Goal: Task Accomplishment & Management: Complete application form

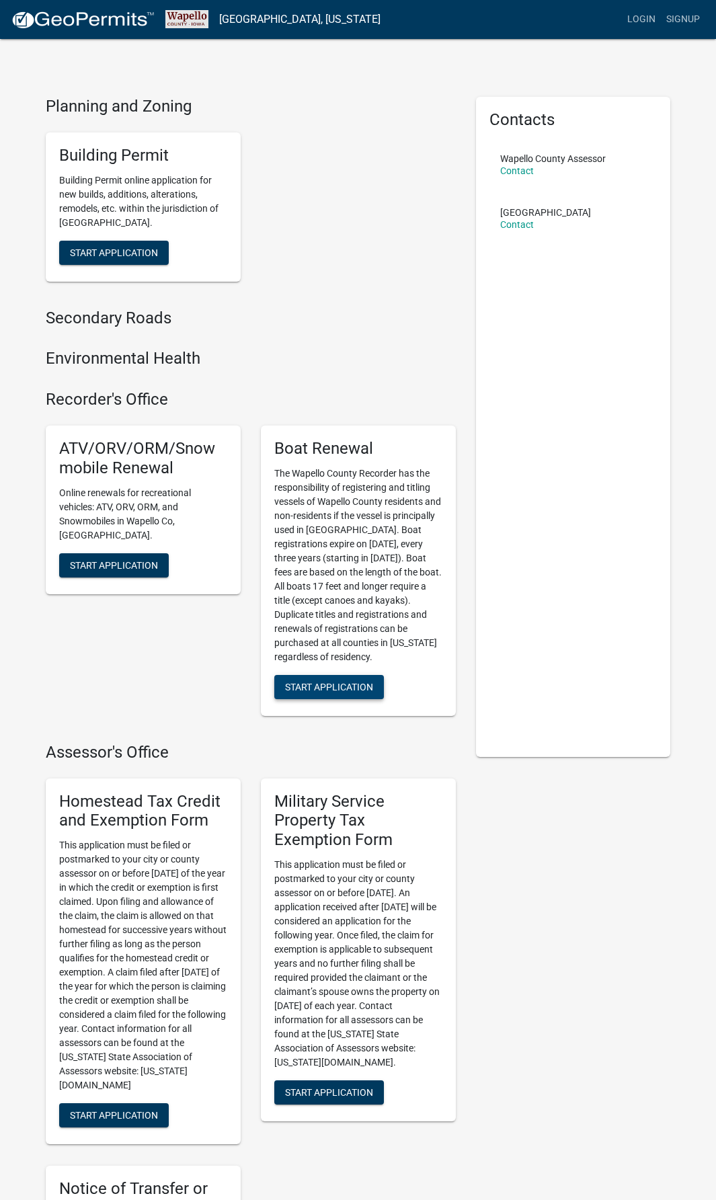
click at [322, 692] on span "Start Application" at bounding box center [329, 686] width 88 height 11
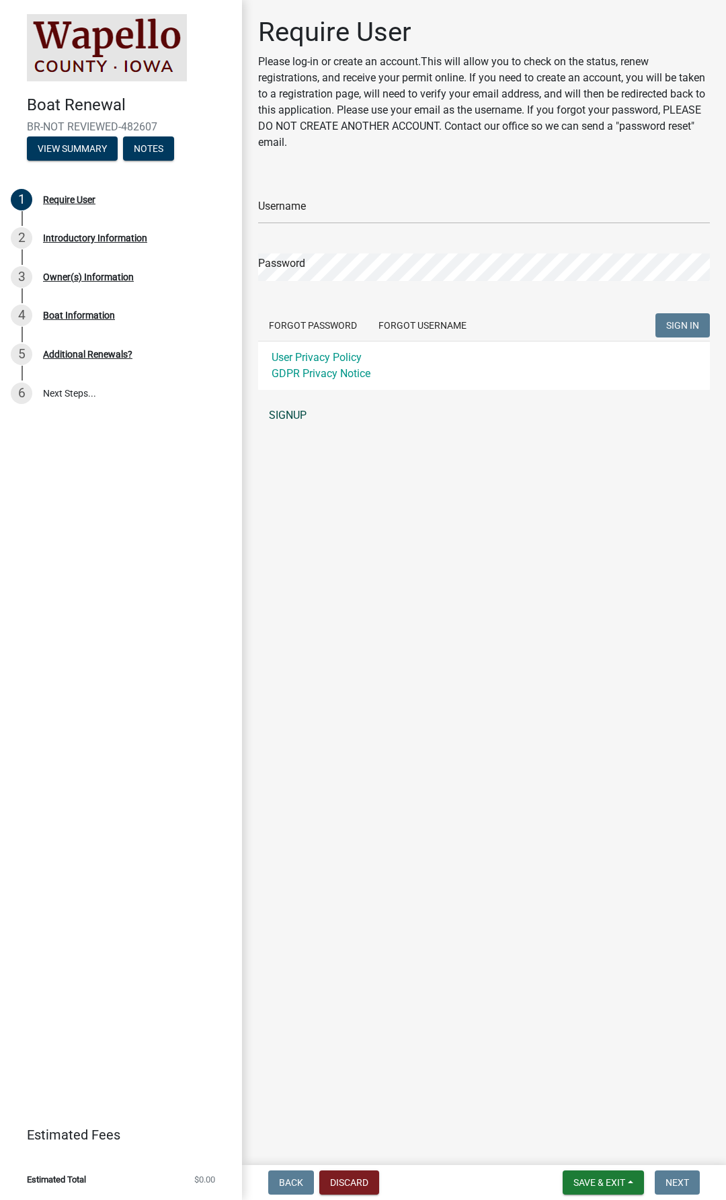
click at [292, 414] on link "SIGNUP" at bounding box center [484, 415] width 452 height 27
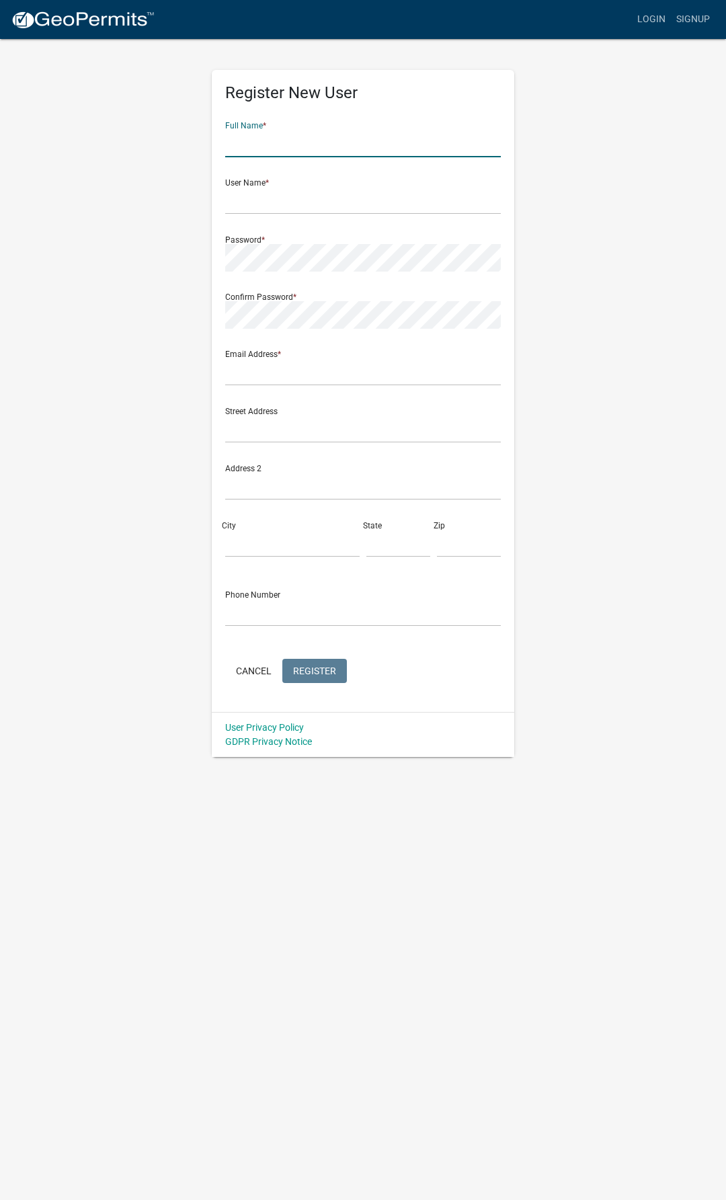
click at [287, 147] on input "text" at bounding box center [363, 144] width 276 height 28
type input "[PERSON_NAME] [PERSON_NAME]"
type input "[EMAIL_ADDRESS][DOMAIN_NAME]"
type input "[STREET_ADDRESS][PERSON_NAME]"
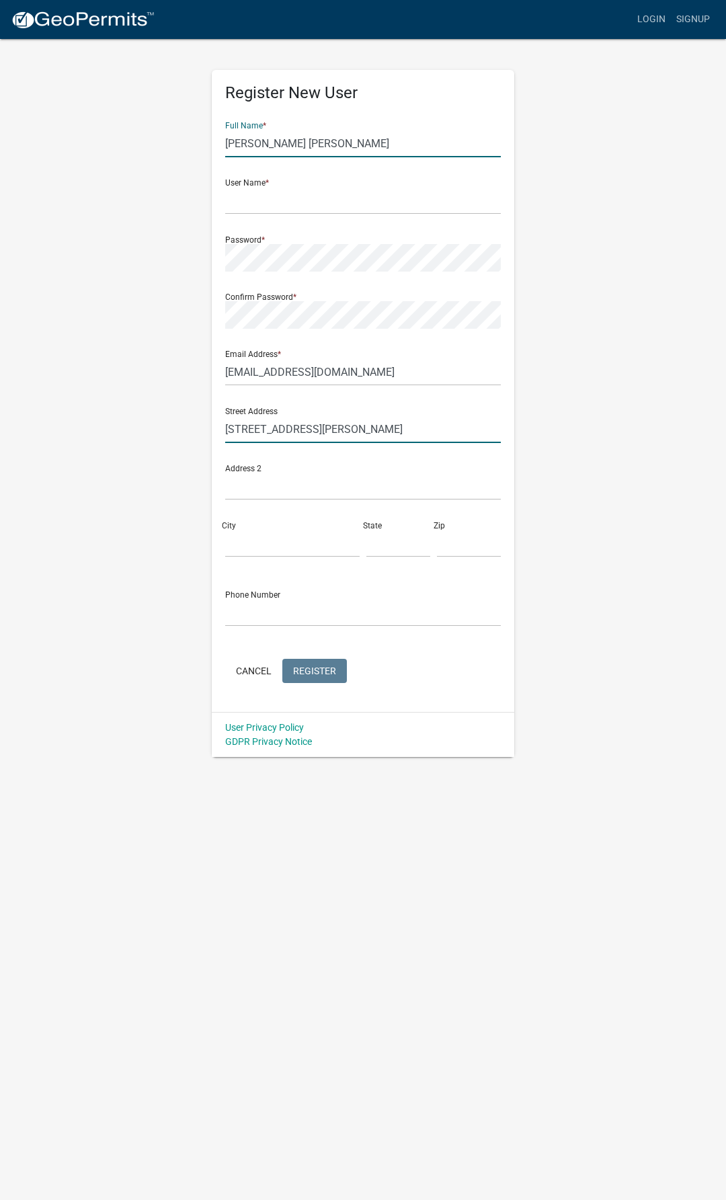
type input "Ottumwa"
type input "IA"
type input "52501"
type input "6417999504"
click at [285, 201] on input "text" at bounding box center [363, 201] width 276 height 28
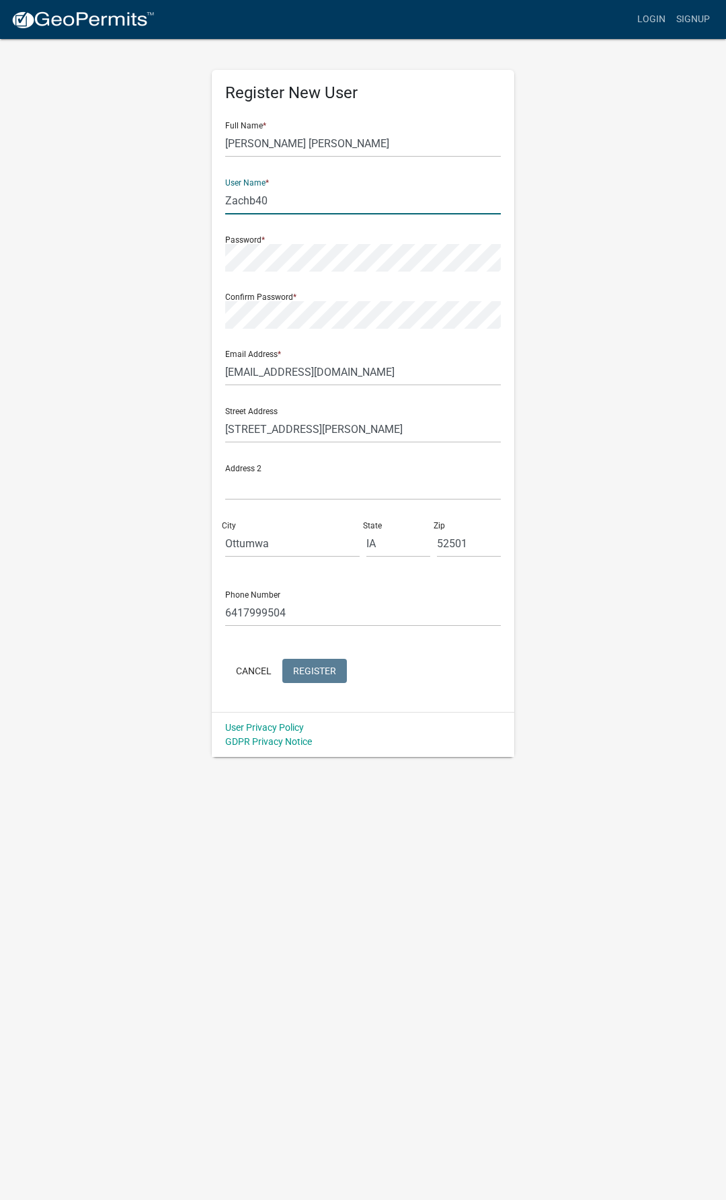
type input "Zachb40"
click at [304, 666] on span "Register" at bounding box center [314, 670] width 43 height 11
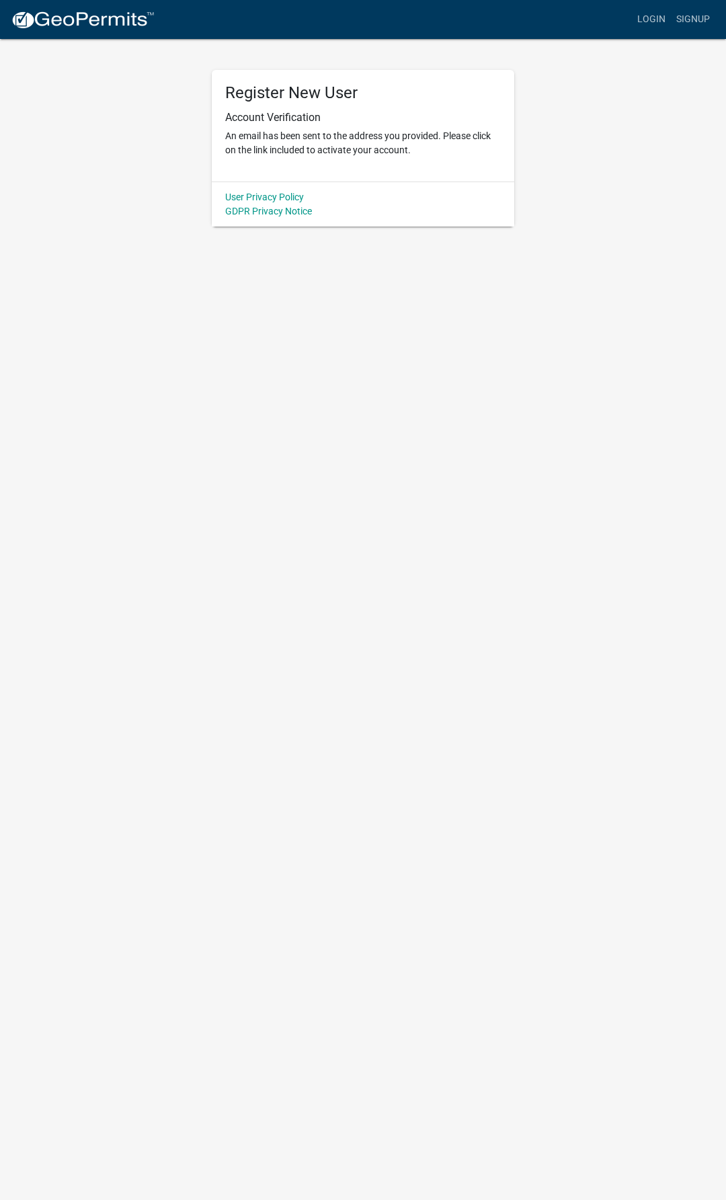
click at [96, 16] on img at bounding box center [83, 20] width 144 height 20
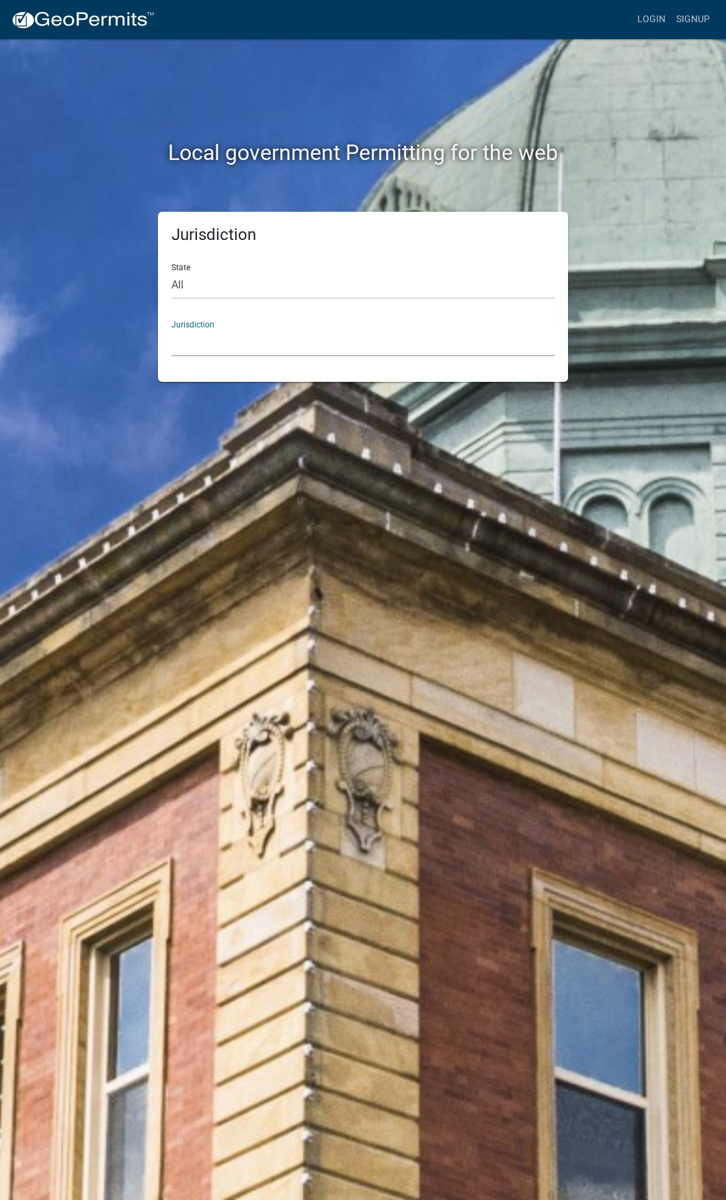
click at [286, 342] on select "[GEOGRAPHIC_DATA], [US_STATE] [GEOGRAPHIC_DATA], [US_STATE][PERSON_NAME][GEOGRA…" at bounding box center [362, 343] width 383 height 28
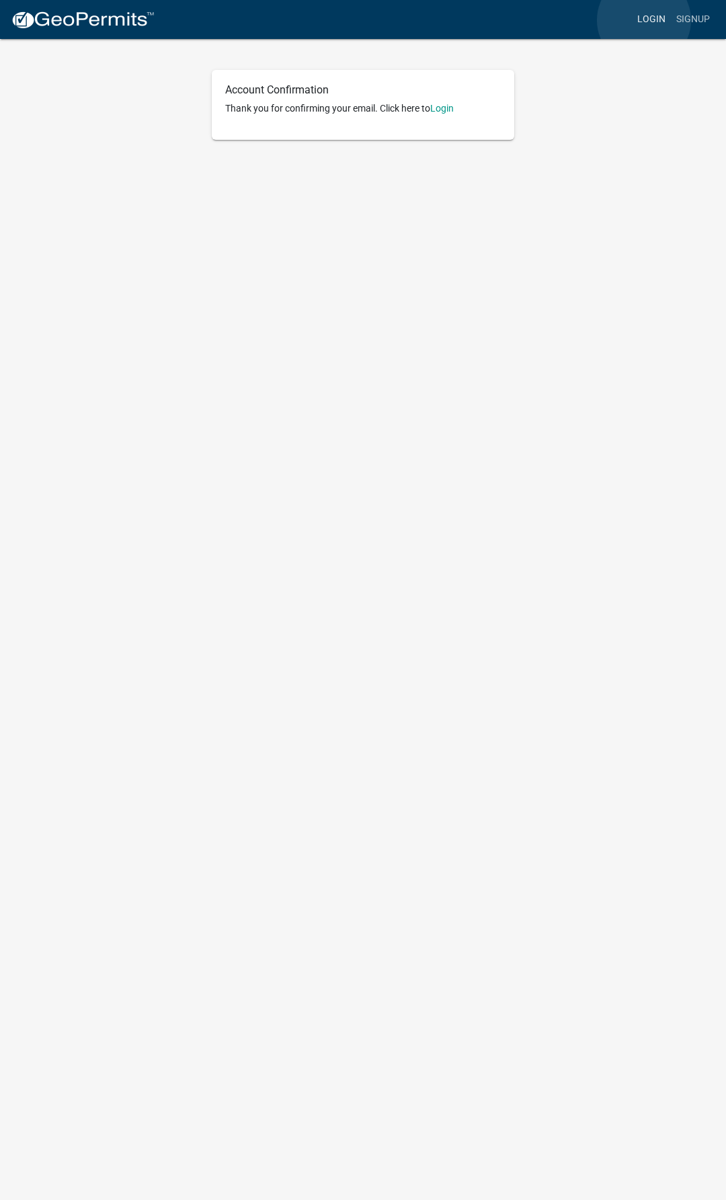
click at [644, 20] on link "Login" at bounding box center [651, 20] width 39 height 26
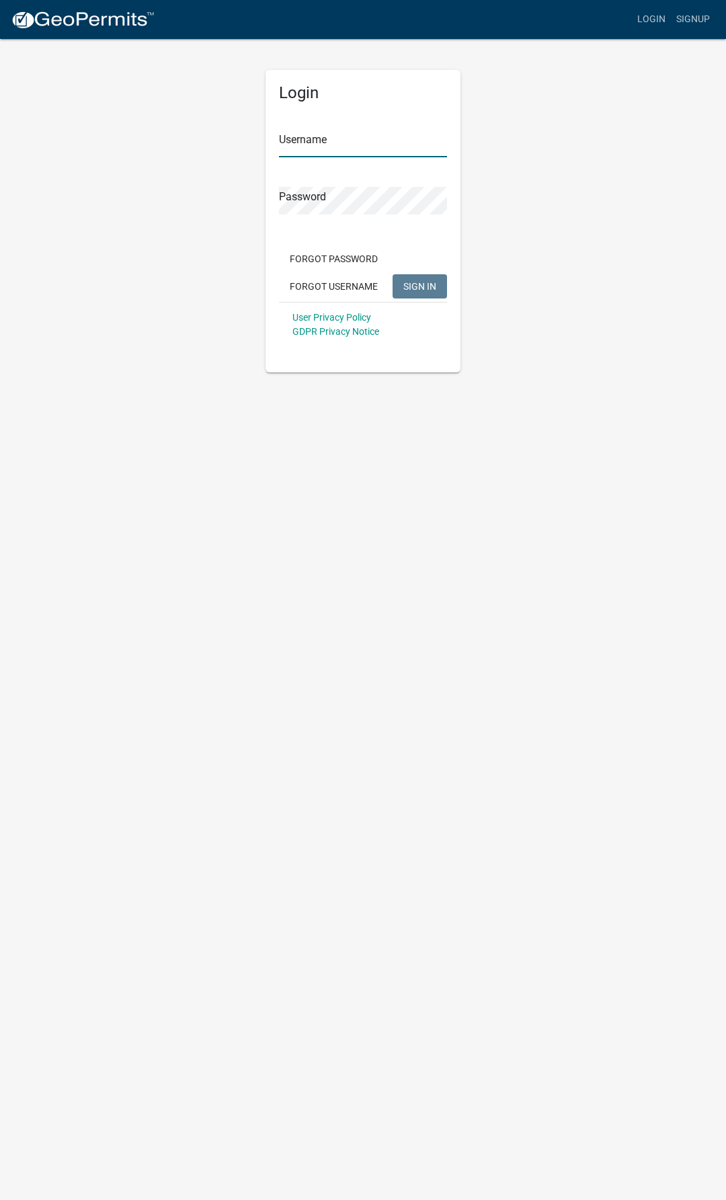
type input "Zachb40"
click at [408, 284] on span "SIGN IN" at bounding box center [419, 285] width 33 height 11
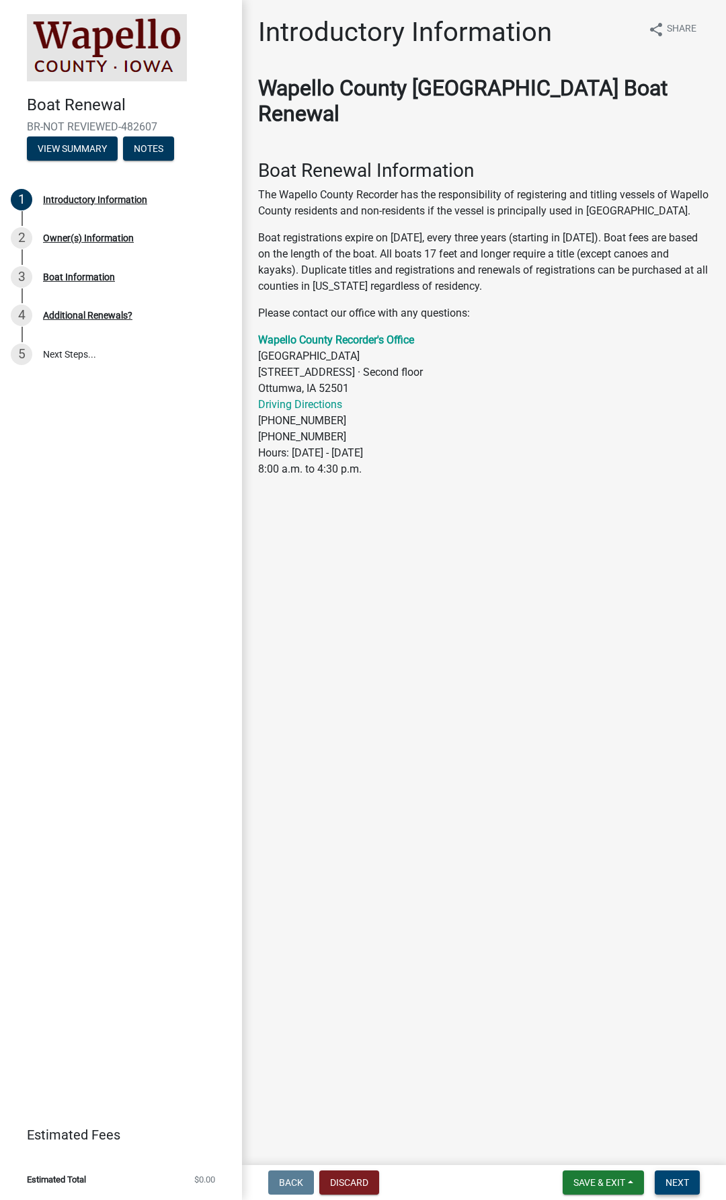
click at [680, 1181] on span "Next" at bounding box center [678, 1182] width 24 height 11
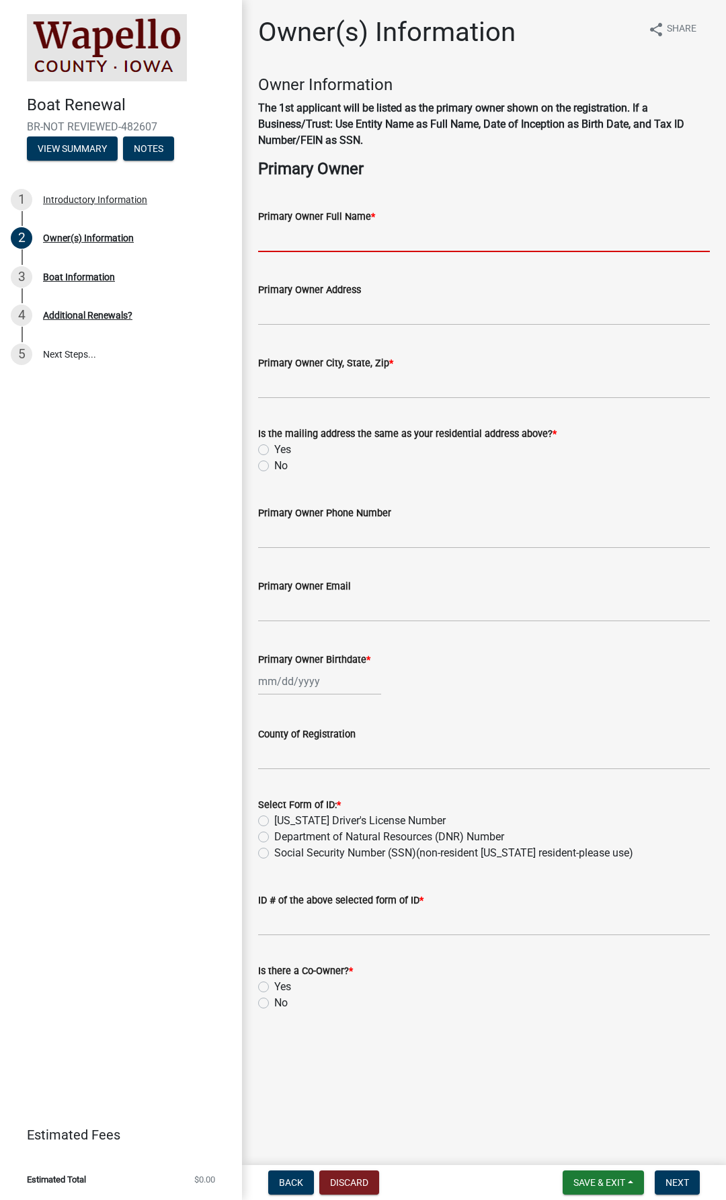
click at [376, 241] on input "Primary Owner Full Name *" at bounding box center [484, 239] width 452 height 28
type input "[PERSON_NAME] [PERSON_NAME]"
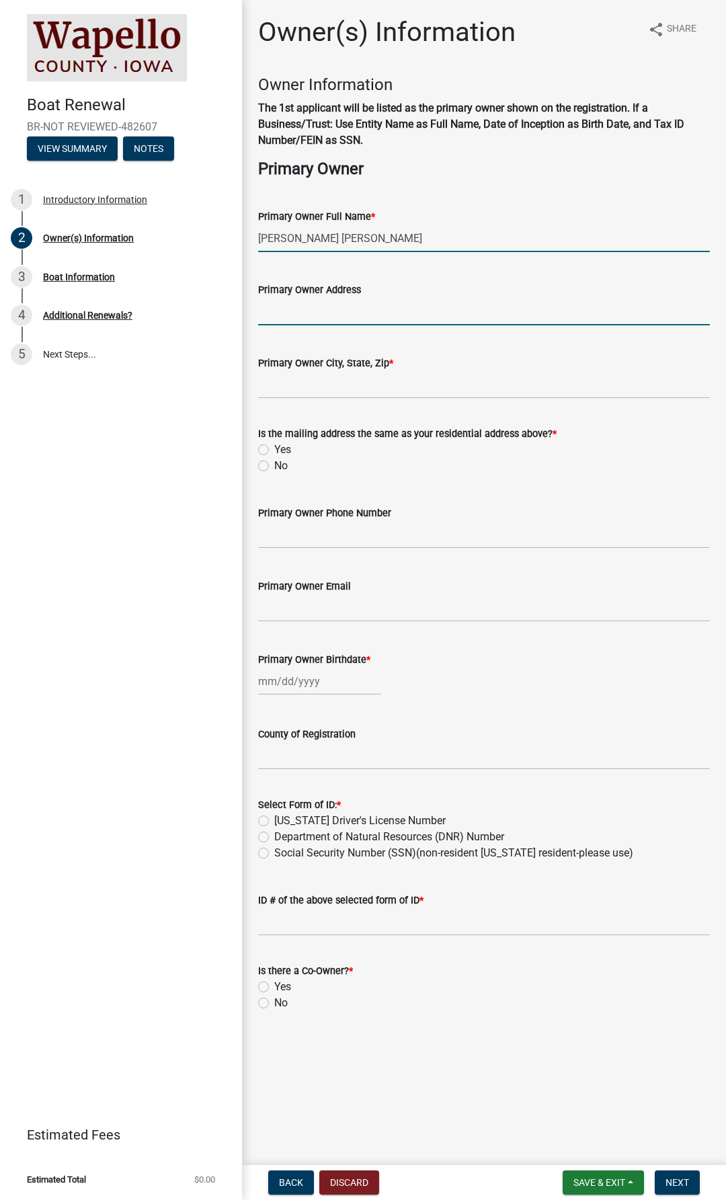
type input "[STREET_ADDRESS][PERSON_NAME]"
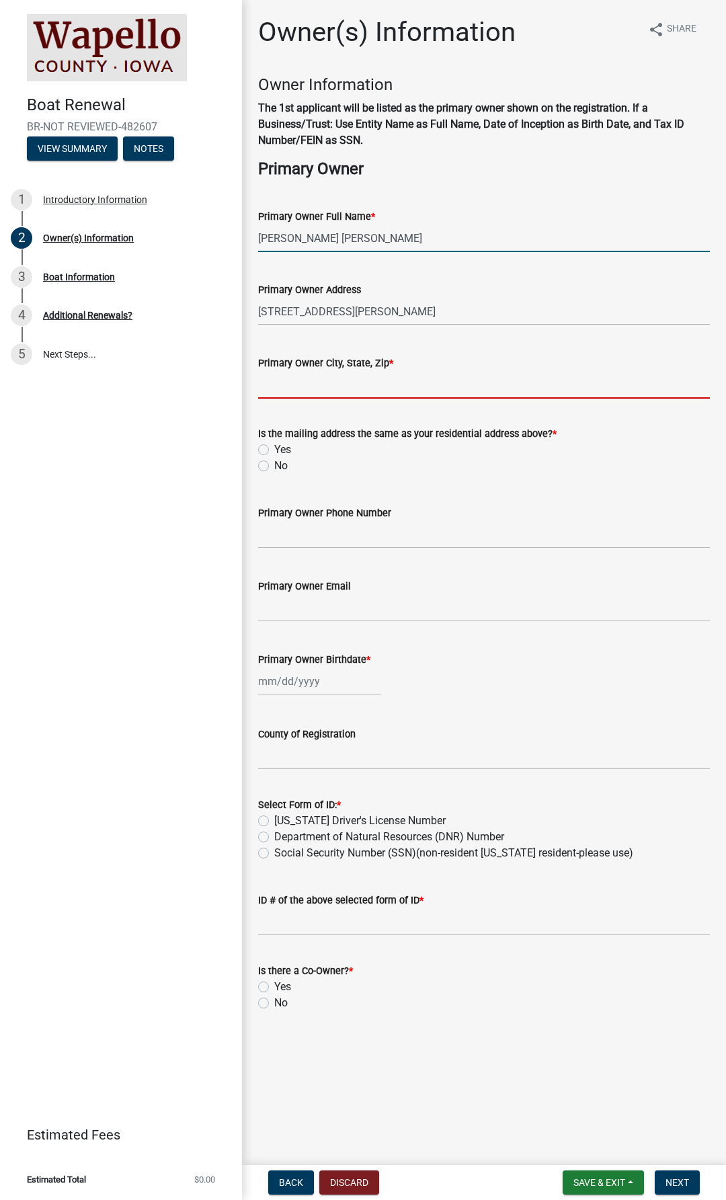
type input "Ottumwa"
type input "6417999504"
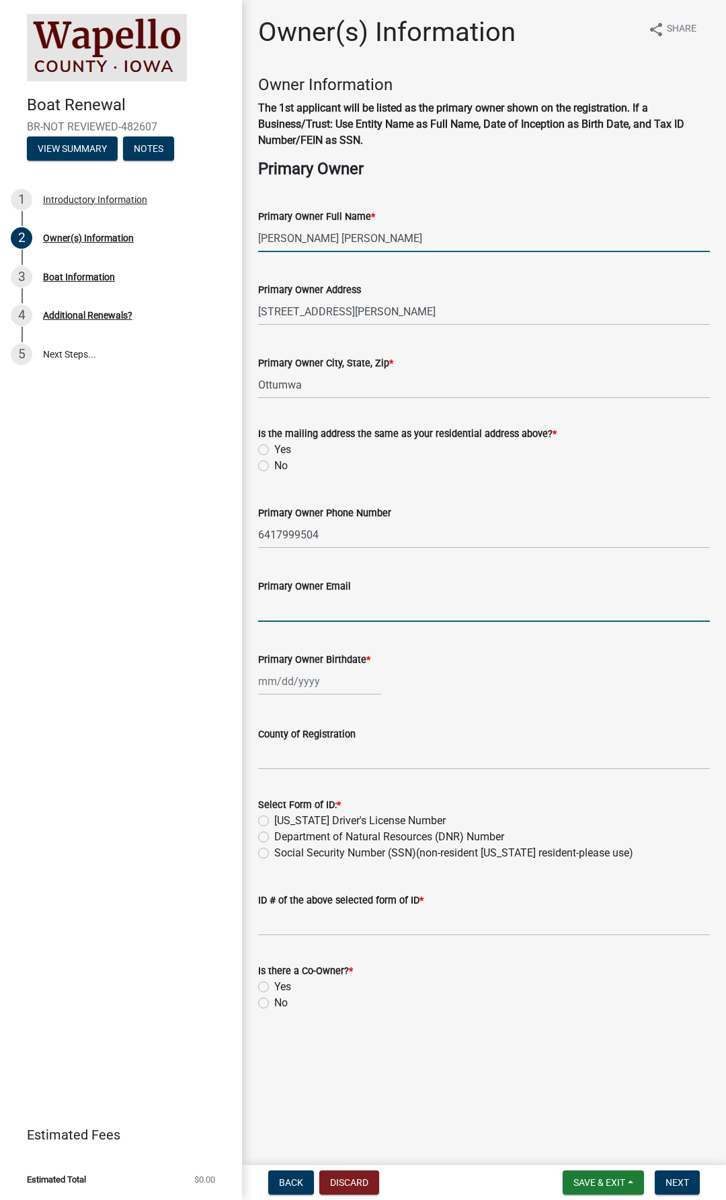
type input "[EMAIL_ADDRESS][DOMAIN_NAME]"
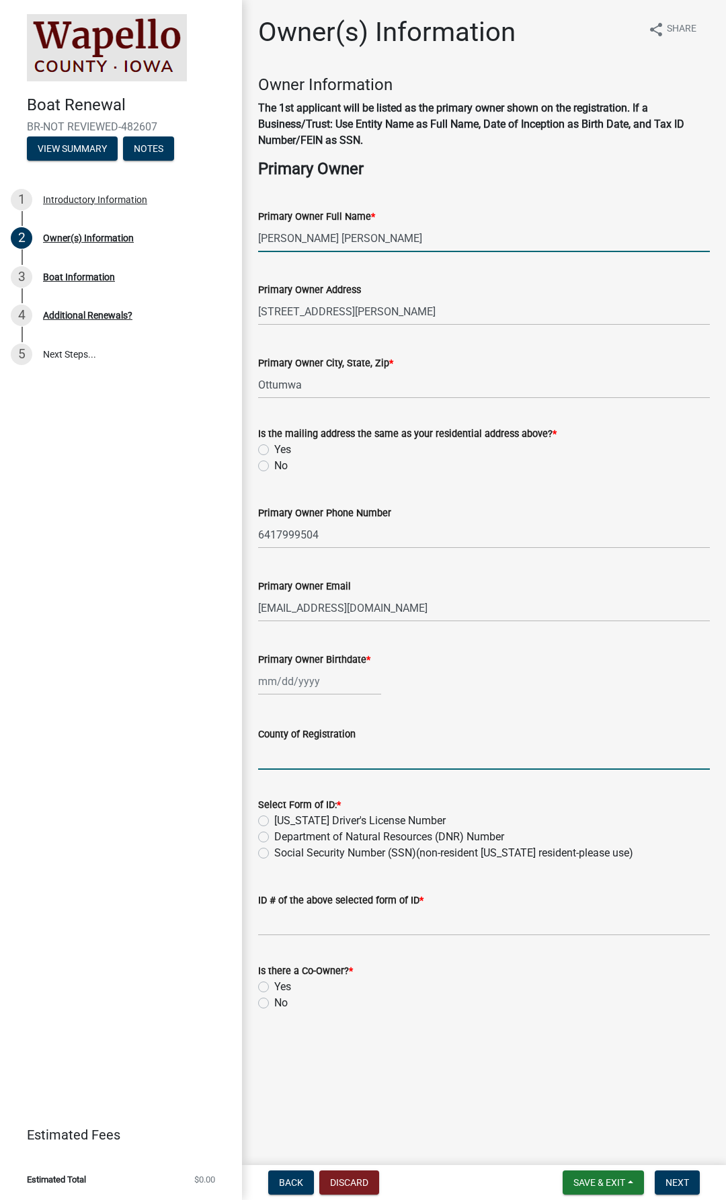
type input "IA"
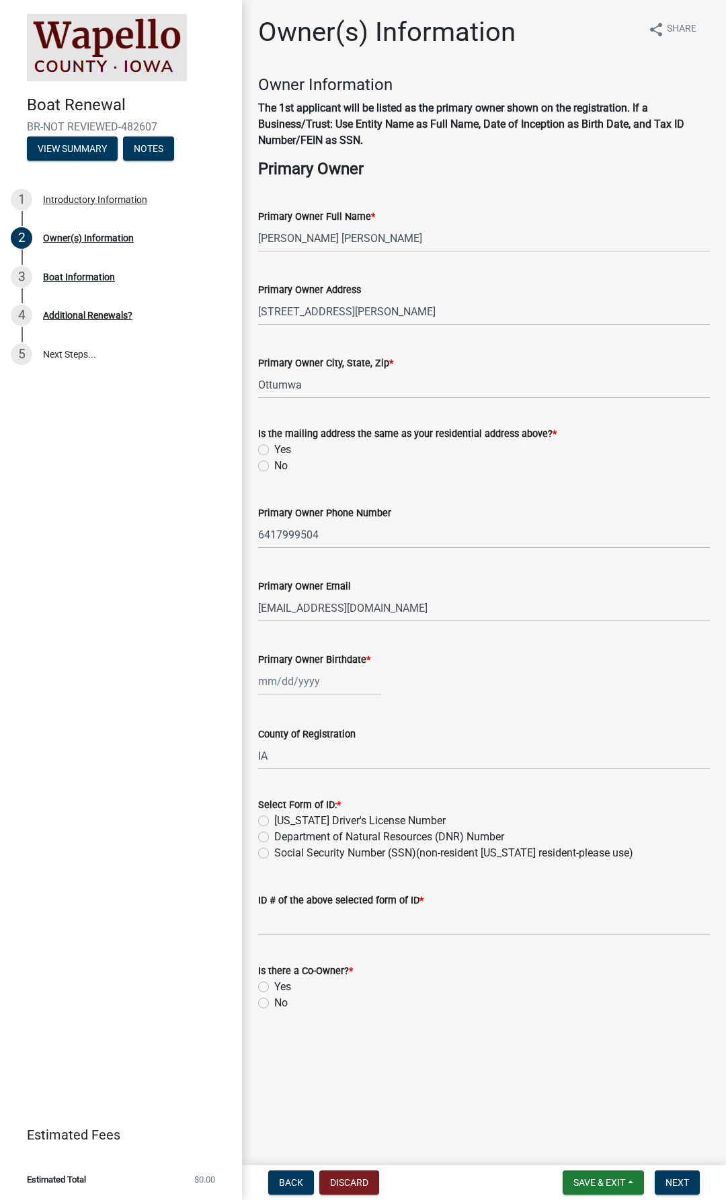
click at [274, 449] on label "Yes" at bounding box center [282, 450] width 17 height 16
click at [274, 449] on input "Yes" at bounding box center [278, 446] width 9 height 9
radio input "true"
click at [288, 684] on div at bounding box center [319, 682] width 123 height 28
select select "9"
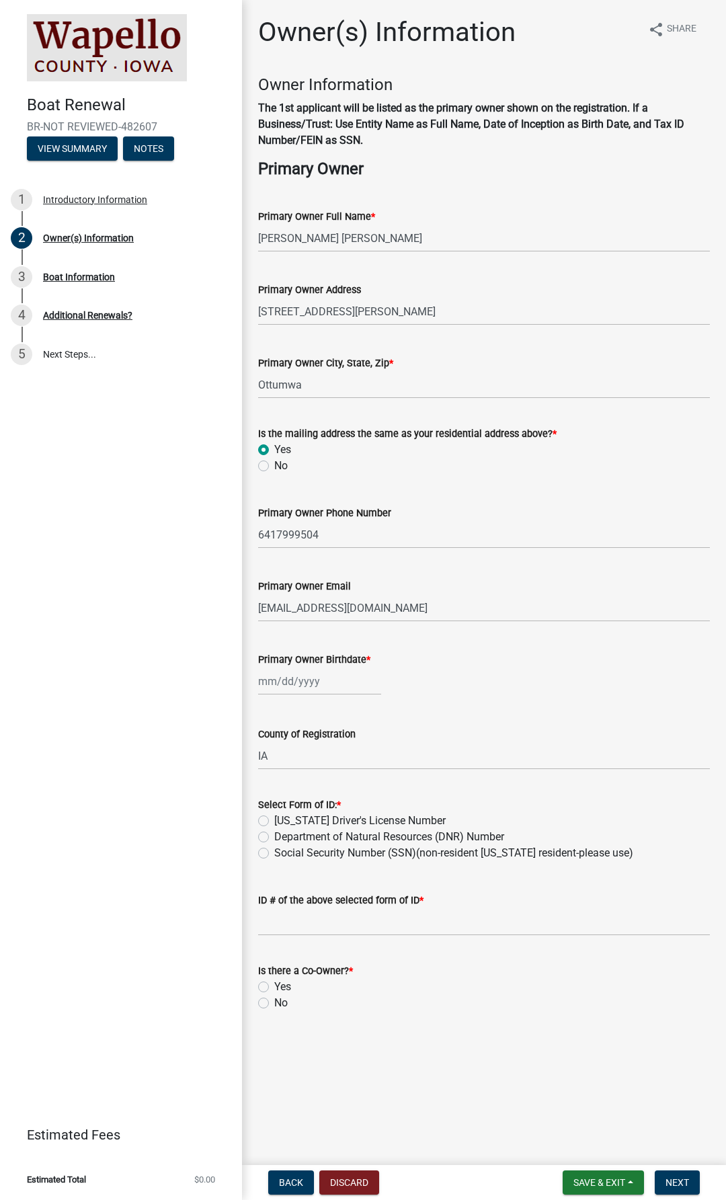
select select "2025"
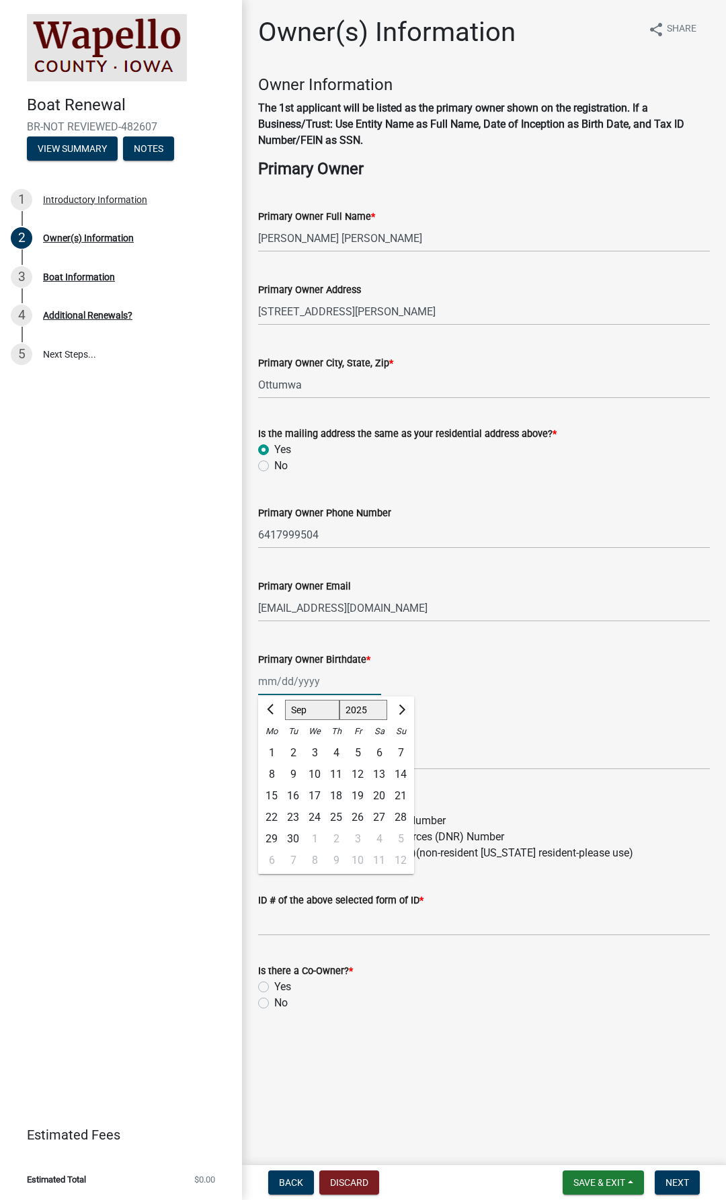
click at [272, 682] on input "Primary Owner Birthdate *" at bounding box center [319, 682] width 123 height 28
type input "08111982"
click at [329, 680] on input "08111982" at bounding box center [319, 682] width 123 height 28
drag, startPoint x: 328, startPoint y: 680, endPoint x: 241, endPoint y: 682, distance: 86.8
click at [241, 682] on div "Boat Renewal BR-NOT REVIEWED-482607 View Summary Notes 1 Introductory Informati…" at bounding box center [363, 600] width 726 height 1200
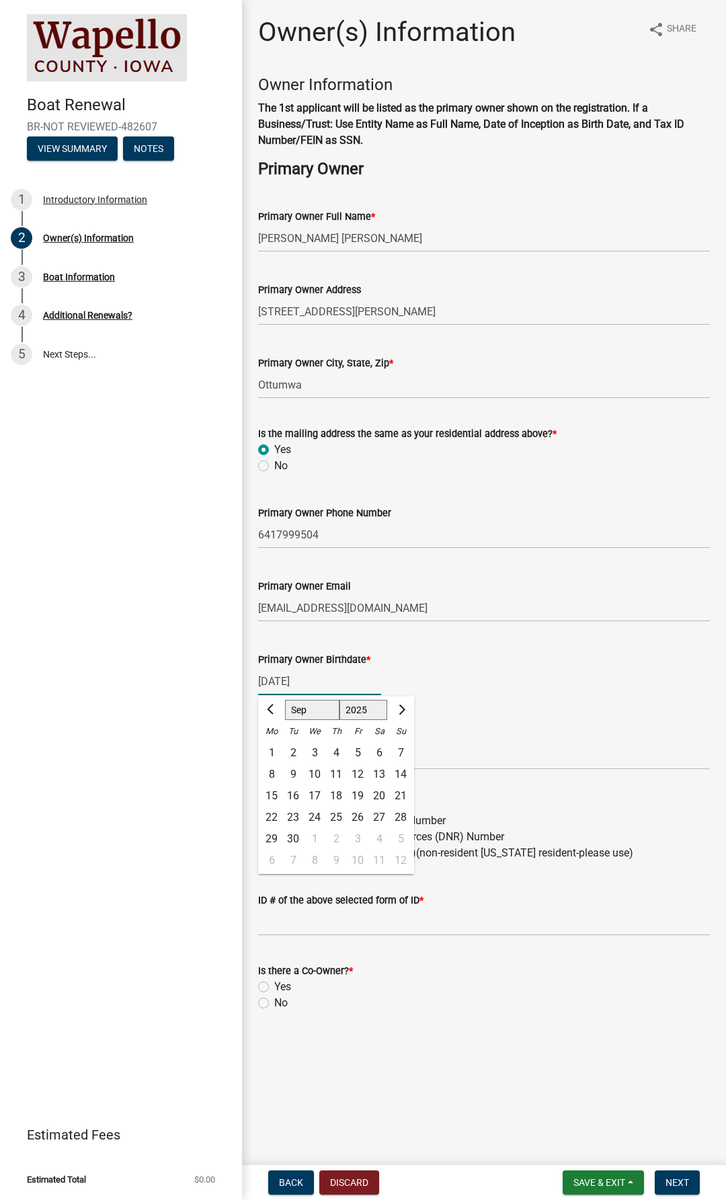
type input "08/11/1982"
click at [512, 709] on div "County of Registration IA" at bounding box center [484, 738] width 452 height 63
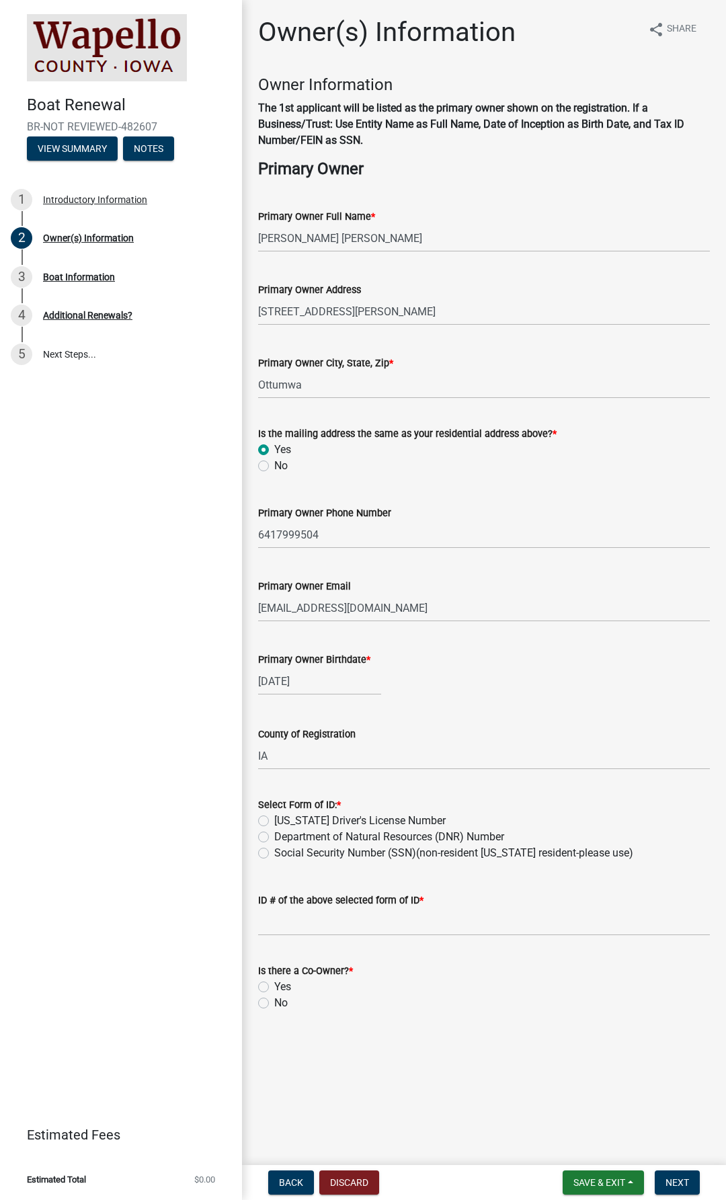
click at [274, 821] on label "Iowa Driver's License Number" at bounding box center [359, 821] width 171 height 16
click at [274, 821] on input "Iowa Driver's License Number" at bounding box center [278, 817] width 9 height 9
radio input "true"
click at [303, 924] on input "ID # of the above selected form of ID *" at bounding box center [484, 922] width 452 height 28
type input "356vv1350"
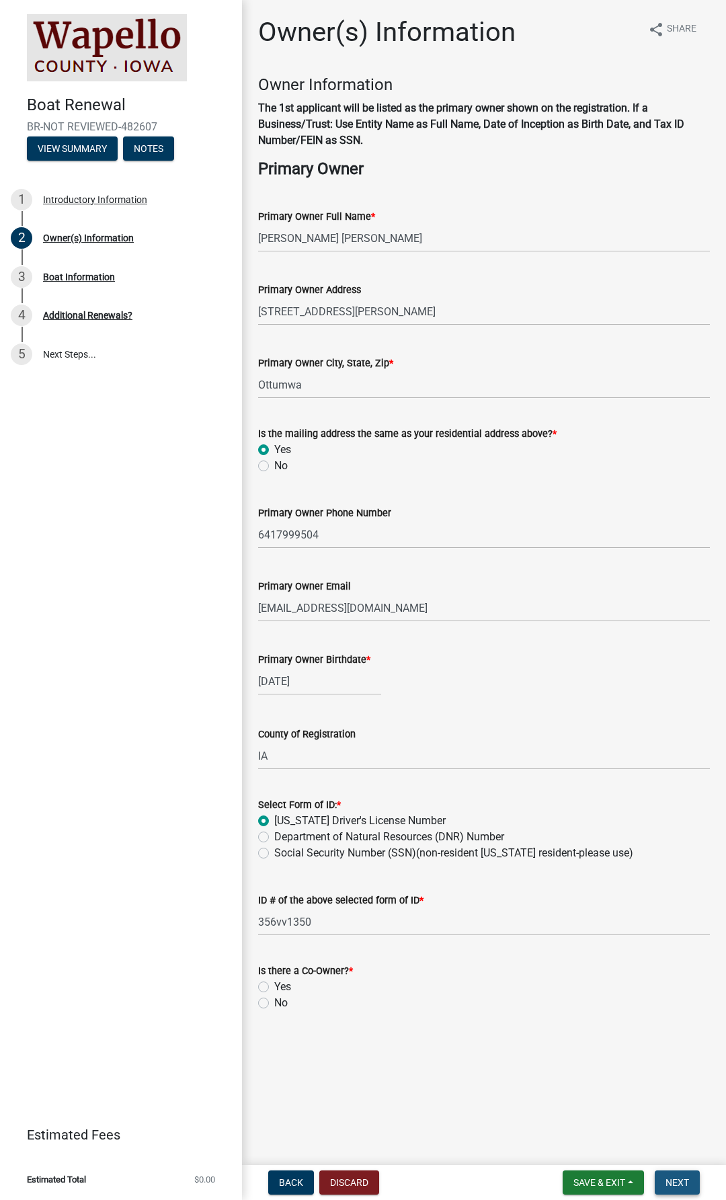
click at [688, 1184] on span "Next" at bounding box center [678, 1182] width 24 height 11
click at [274, 1006] on label "No" at bounding box center [280, 1003] width 13 height 16
click at [274, 1004] on input "No" at bounding box center [278, 999] width 9 height 9
radio input "true"
click at [682, 1185] on span "Next" at bounding box center [678, 1182] width 24 height 11
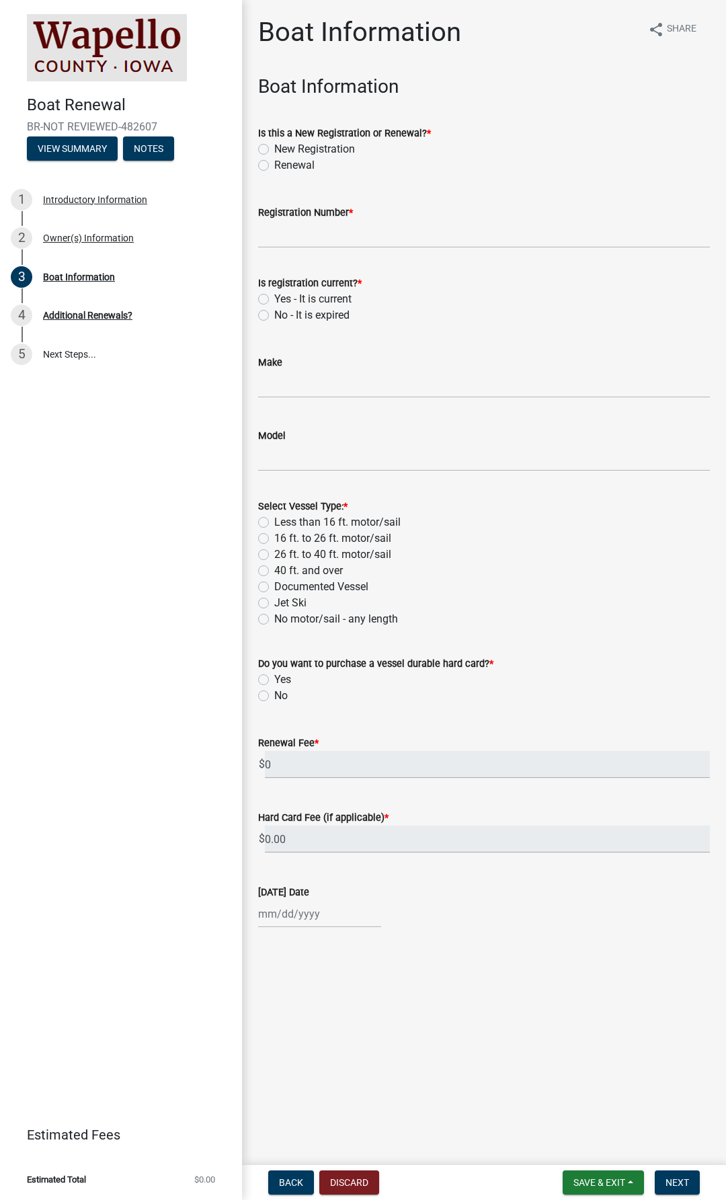
click at [274, 163] on label "Renewal" at bounding box center [294, 165] width 40 height 16
click at [274, 163] on input "Renewal" at bounding box center [278, 161] width 9 height 9
radio input "true"
click at [286, 230] on input "Registration Number *" at bounding box center [484, 235] width 452 height 28
click at [78, 148] on button "View Summary" at bounding box center [72, 148] width 91 height 24
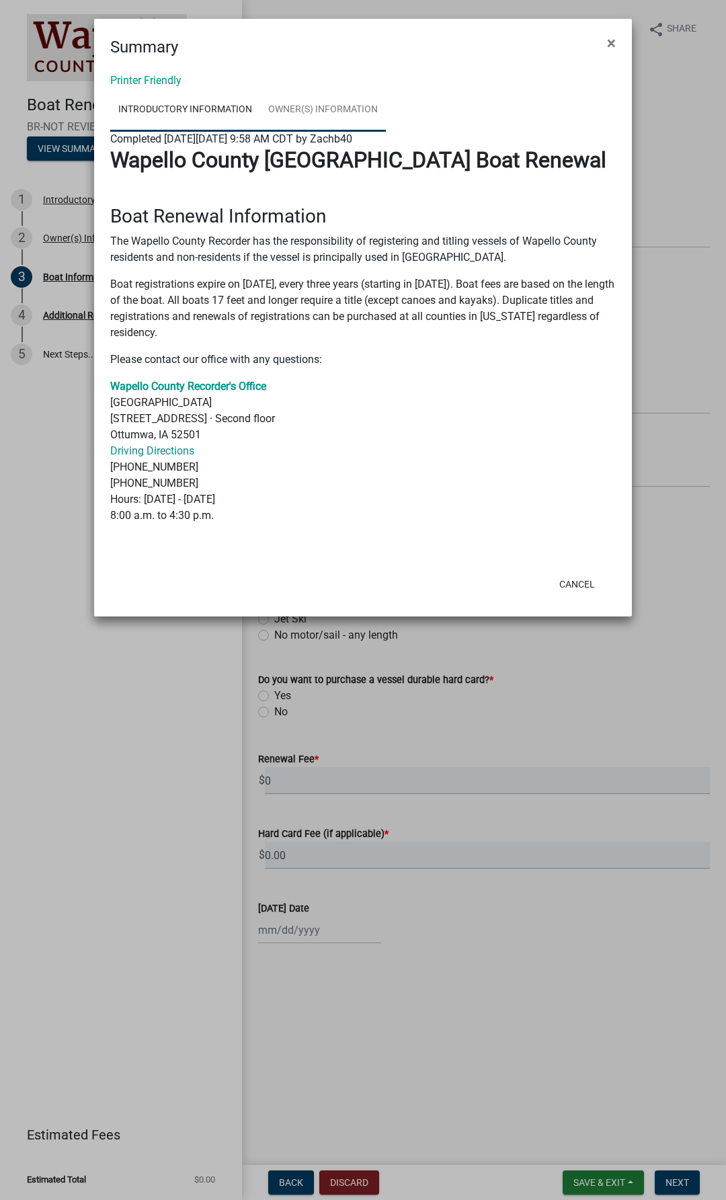
click at [325, 108] on link "Owner(s) Information" at bounding box center [323, 110] width 126 height 43
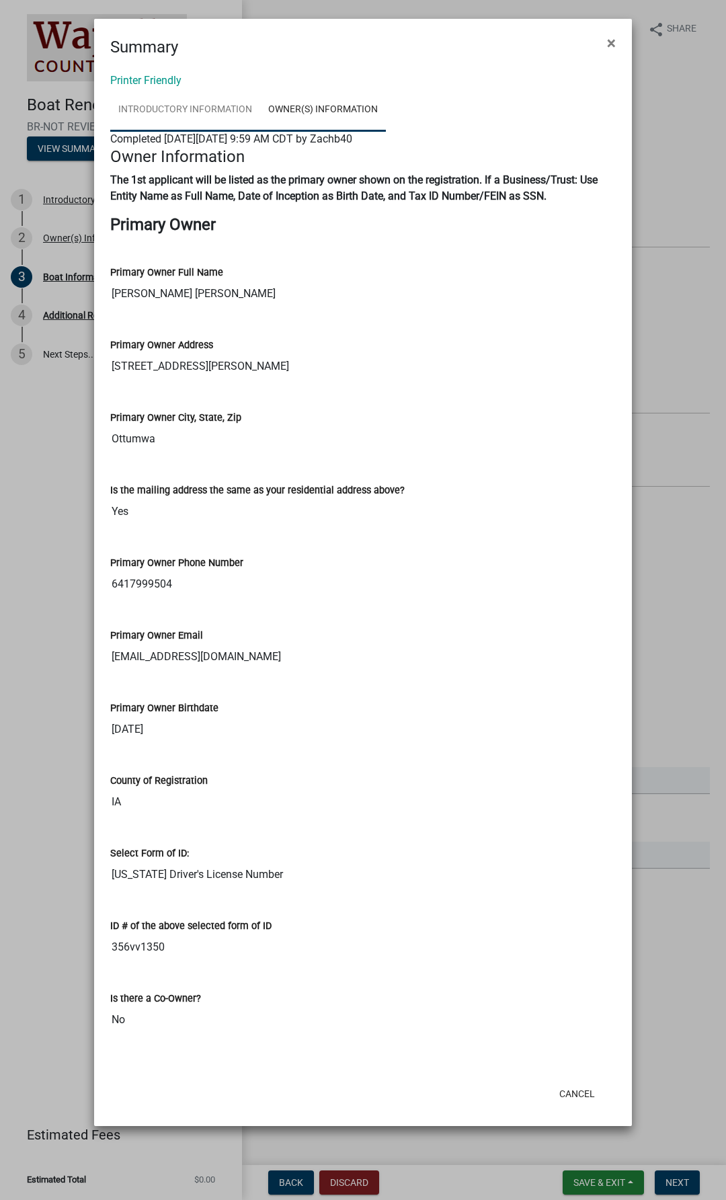
click at [206, 112] on link "Introductory Information" at bounding box center [185, 110] width 150 height 43
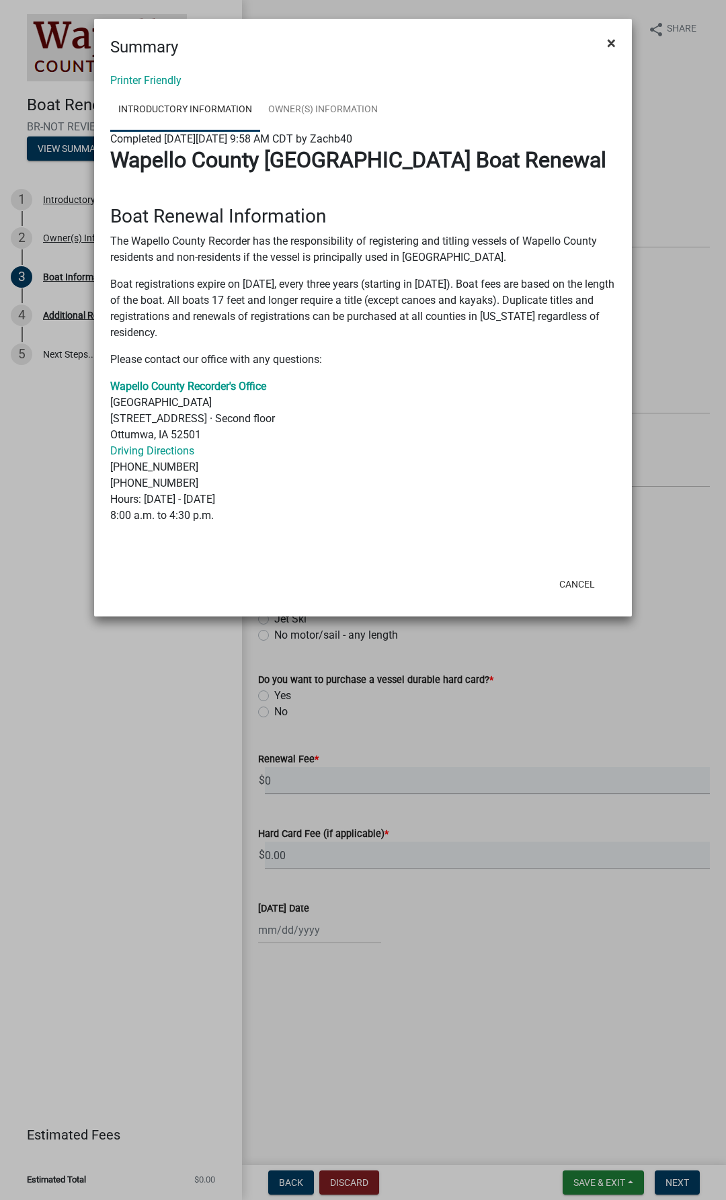
click at [618, 40] on button "×" at bounding box center [611, 43] width 30 height 38
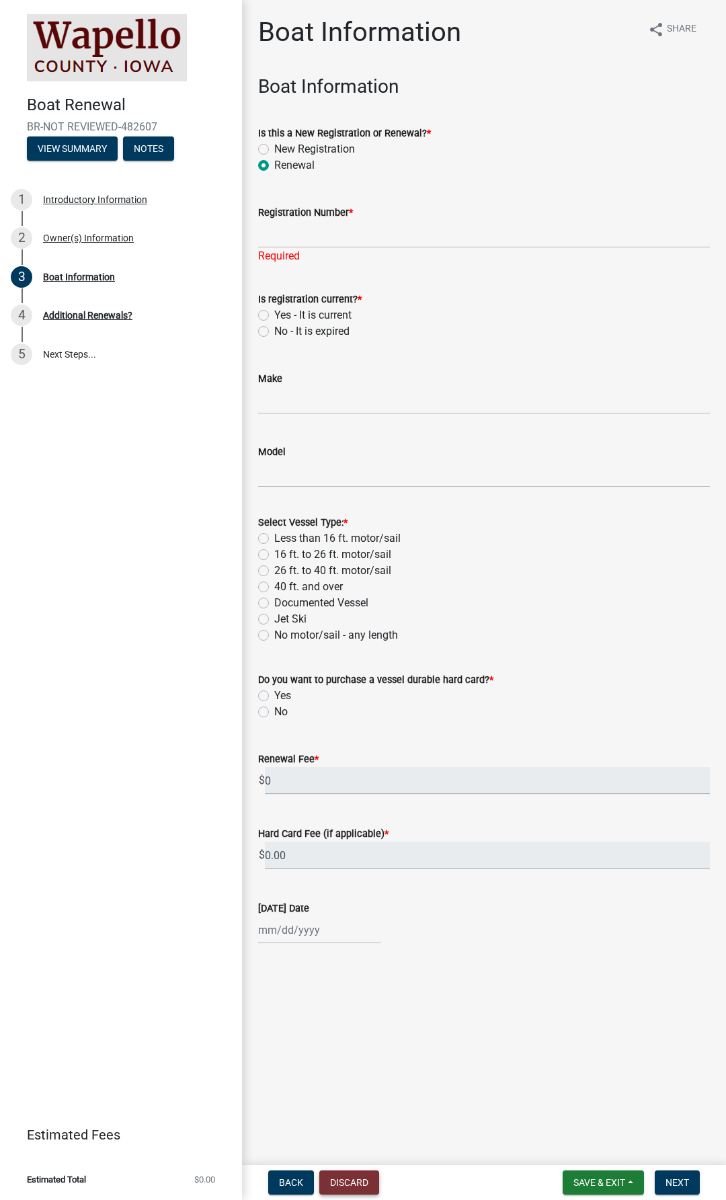
click at [366, 1192] on button "Discard" at bounding box center [349, 1182] width 60 height 24
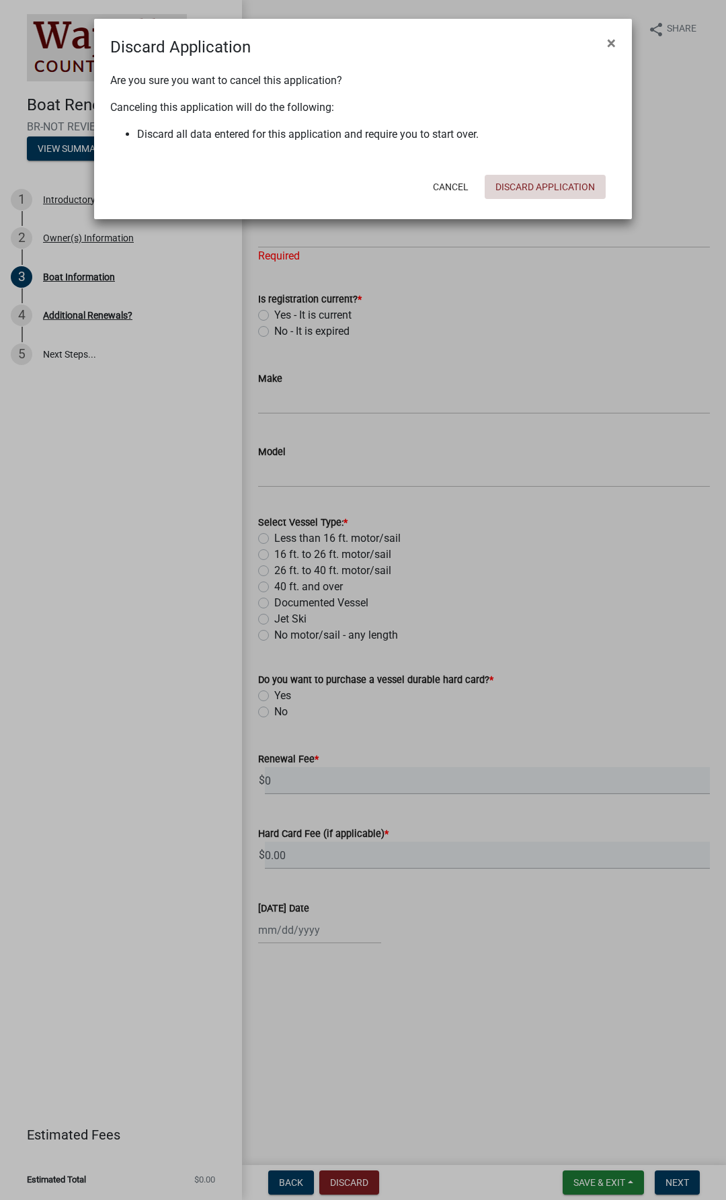
click at [546, 185] on button "Discard Application" at bounding box center [545, 187] width 121 height 24
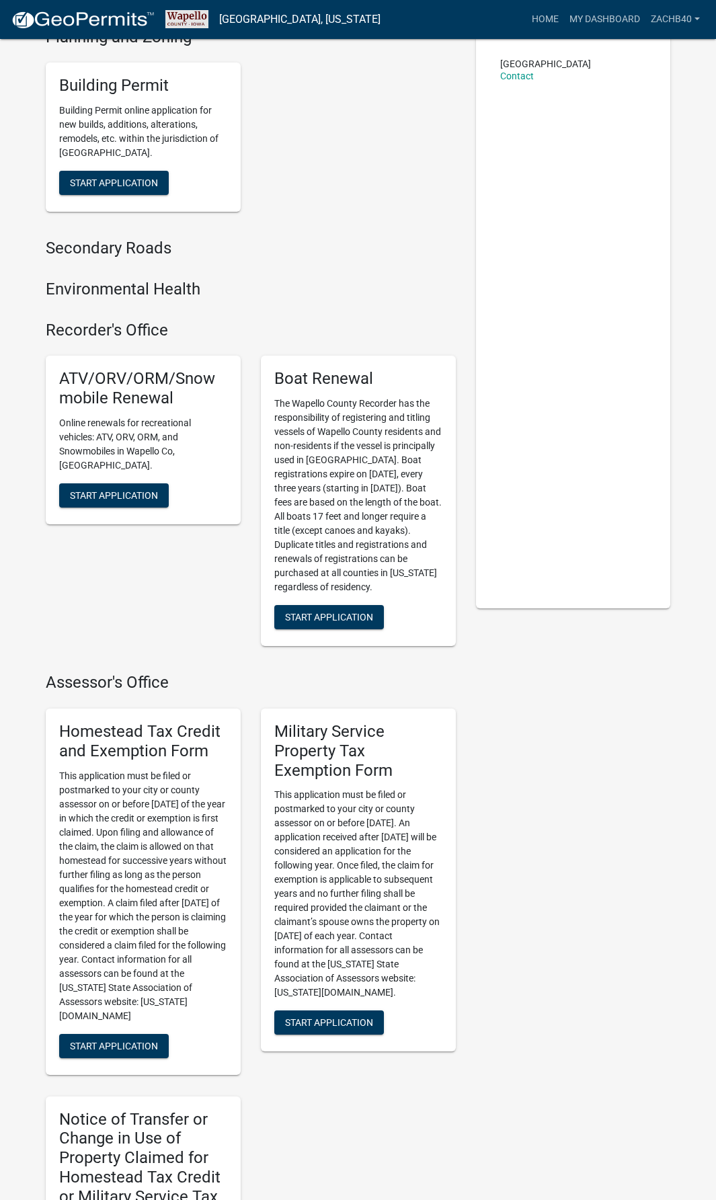
scroll to position [336, 0]
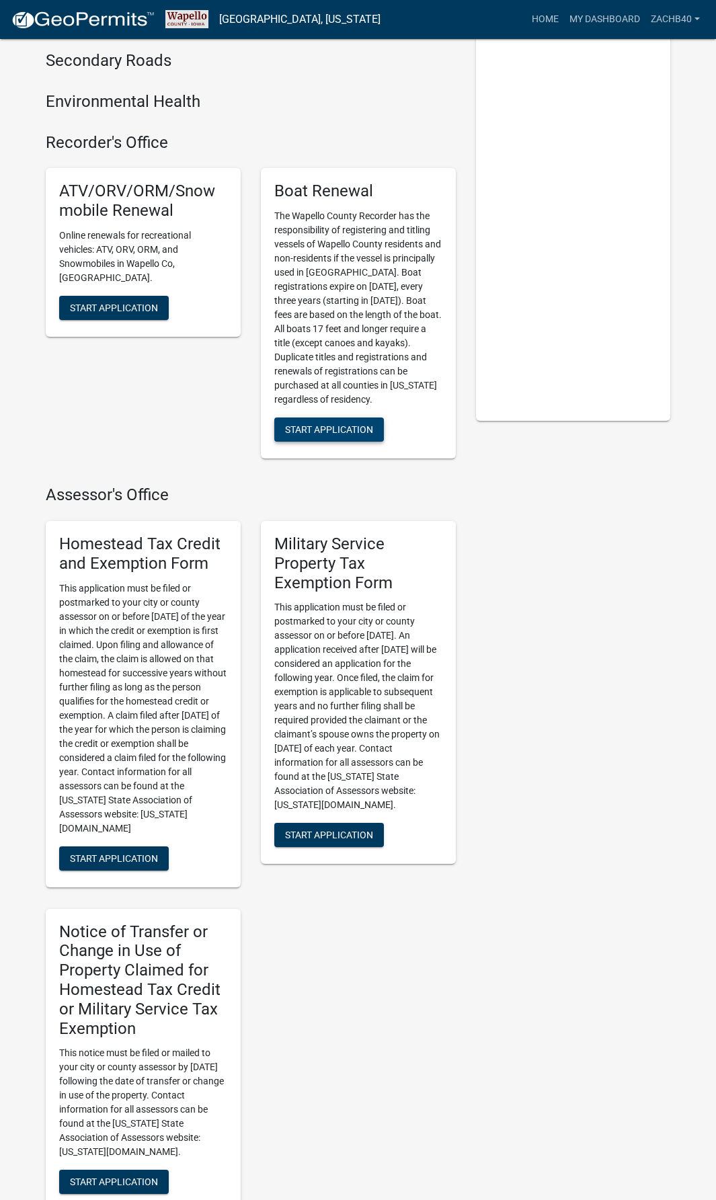
click at [342, 431] on span "Start Application" at bounding box center [329, 429] width 88 height 11
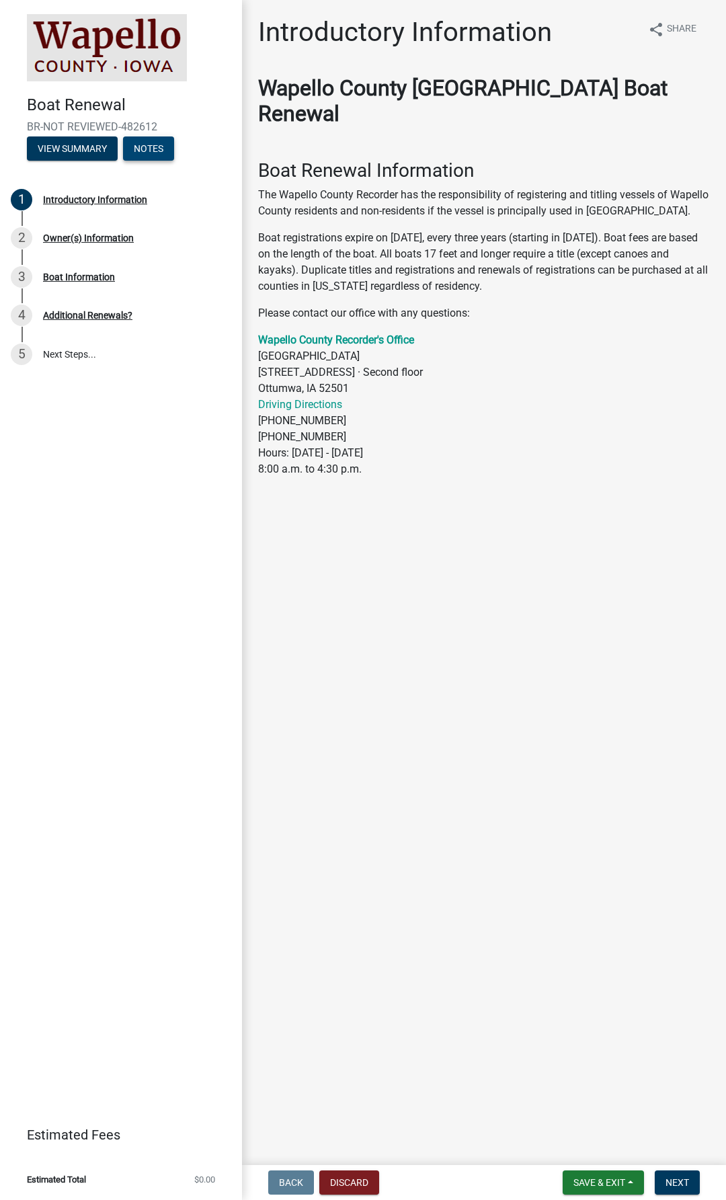
click at [153, 153] on button "Notes" at bounding box center [148, 148] width 51 height 24
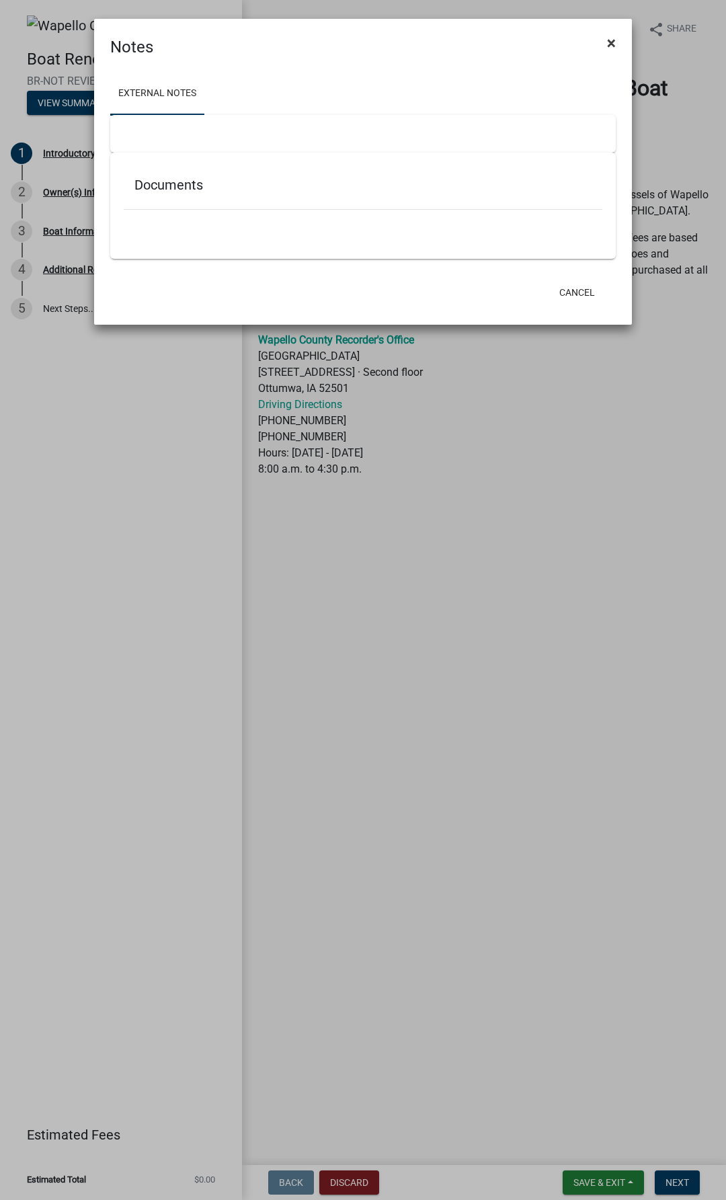
click at [614, 44] on span "×" at bounding box center [611, 43] width 9 height 19
